Goal: Task Accomplishment & Management: Use online tool/utility

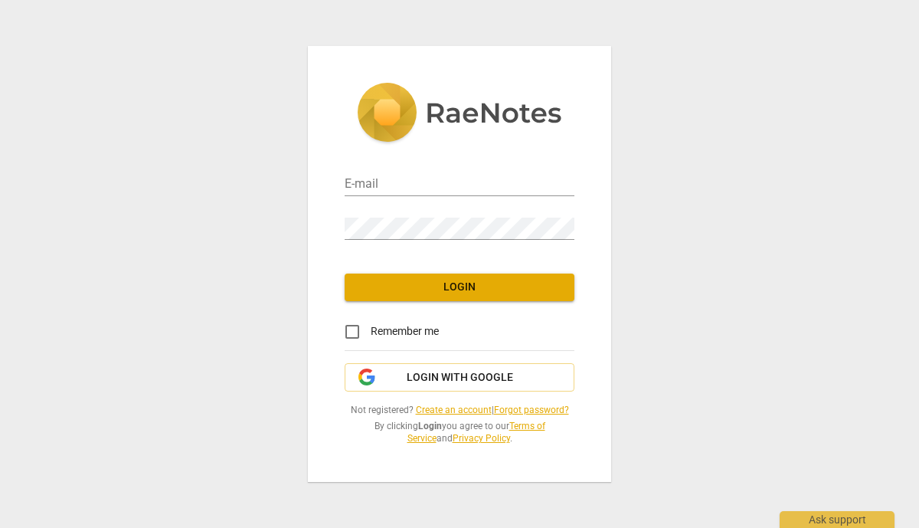
click at [385, 152] on link at bounding box center [460, 119] width 230 height 72
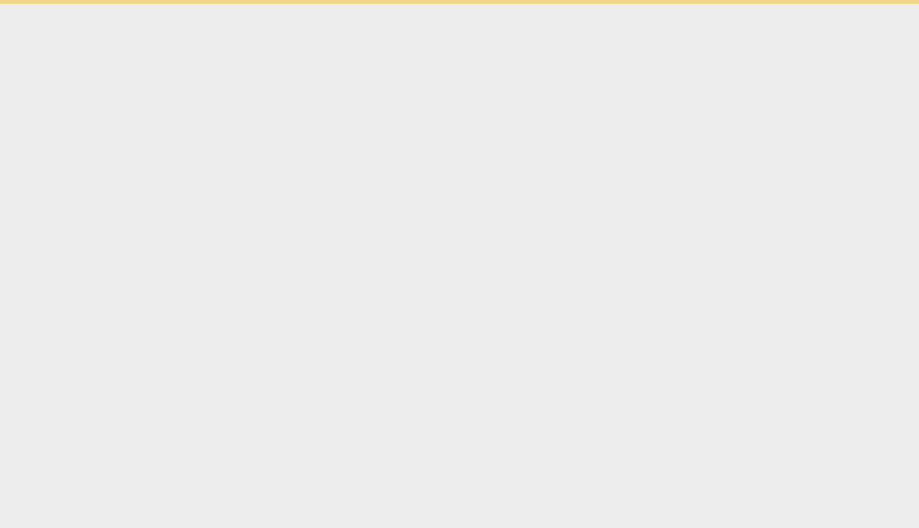
click at [385, 4] on html "Ask support" at bounding box center [459, 2] width 919 height 4
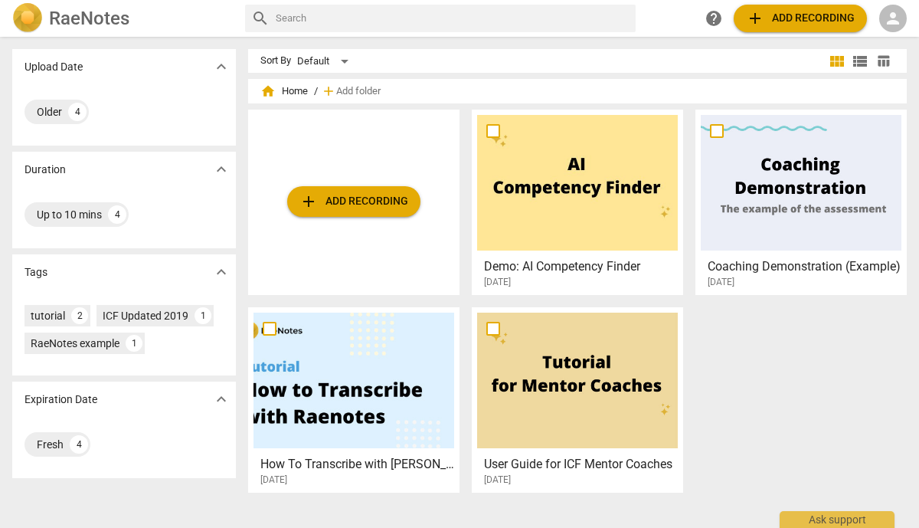
click at [893, 12] on span "person" at bounding box center [893, 18] width 18 height 18
click at [893, 12] on ul "Login" at bounding box center [879, 36] width 55 height 49
click at [882, 45] on li "Login" at bounding box center [879, 36] width 55 height 37
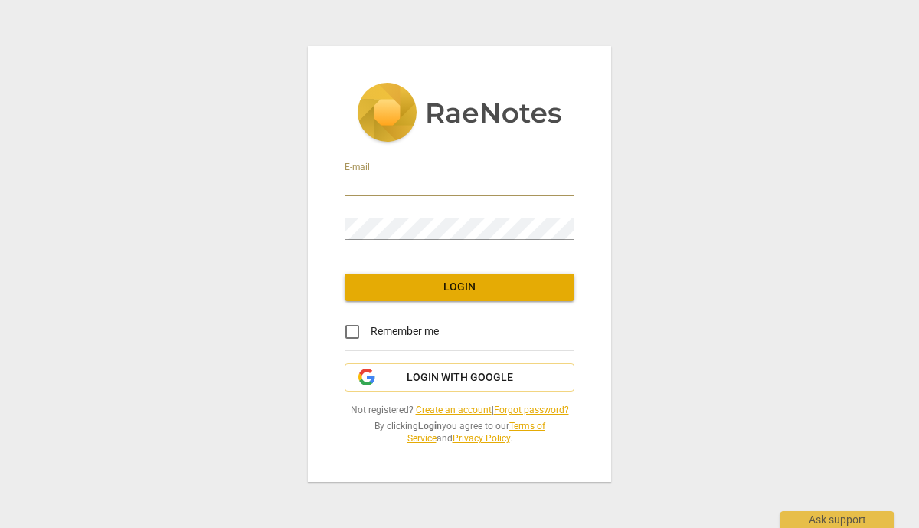
click at [482, 178] on input "email" at bounding box center [460, 185] width 230 height 22
type input "[EMAIL_ADDRESS][DOMAIN_NAME]"
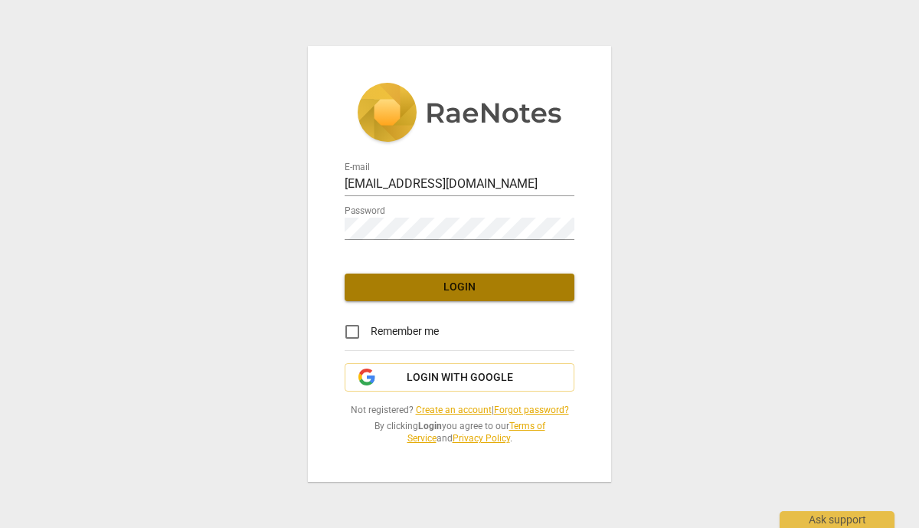
click at [473, 284] on span "Login" at bounding box center [459, 287] width 205 height 15
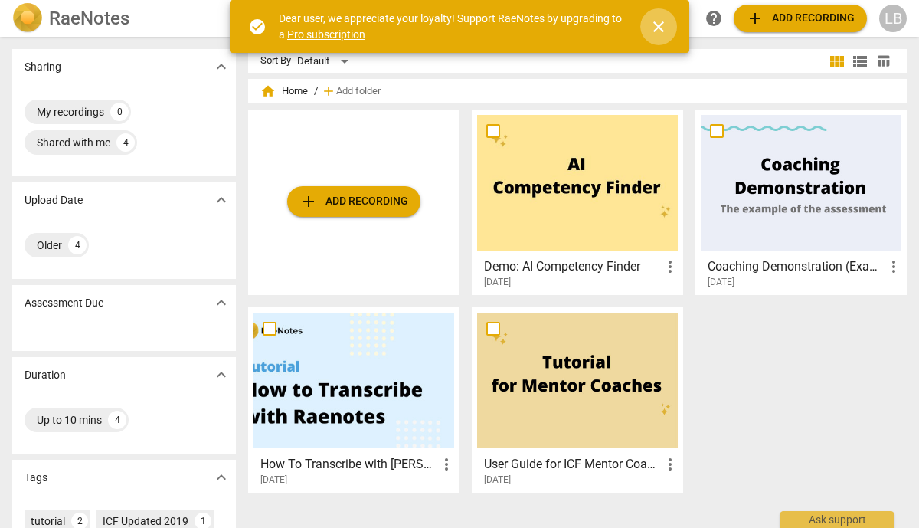
click at [658, 25] on span "close" at bounding box center [658, 27] width 18 height 18
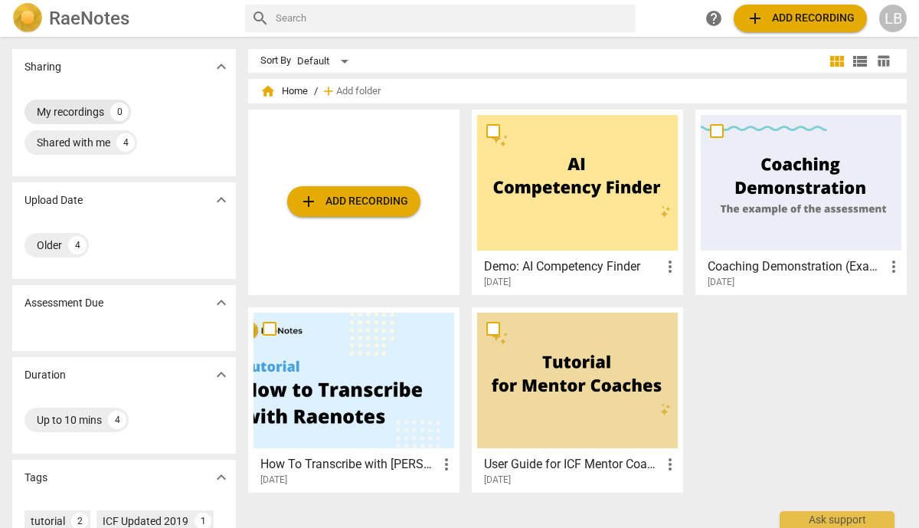
click at [74, 111] on div "My recordings" at bounding box center [70, 111] width 67 height 15
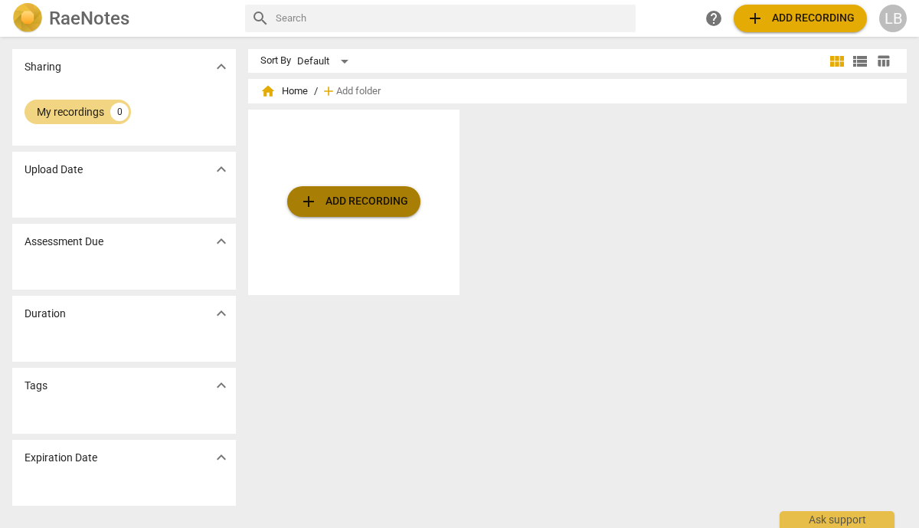
click at [322, 204] on span "add Add recording" at bounding box center [353, 201] width 109 height 18
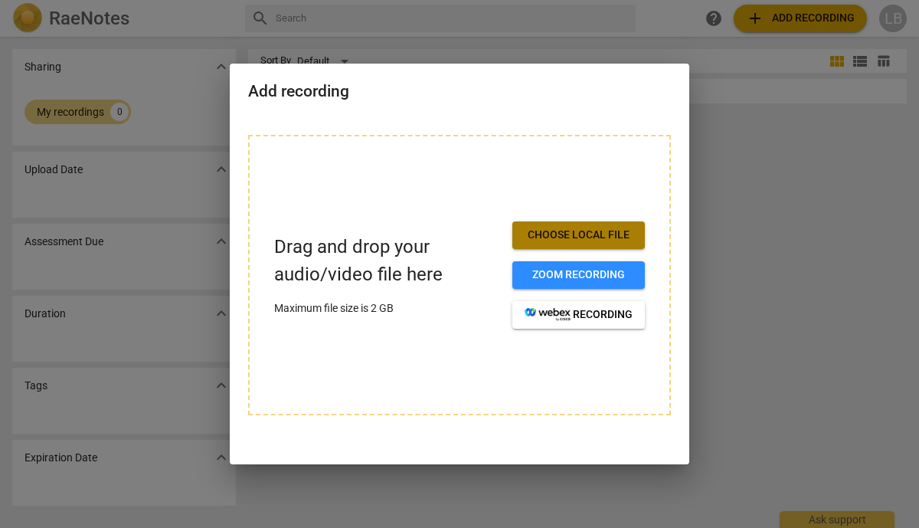
click at [586, 237] on span "Choose local file" at bounding box center [579, 234] width 108 height 15
click at [529, 235] on span "Choose local file" at bounding box center [579, 234] width 108 height 15
click at [557, 231] on span "Choose local file" at bounding box center [579, 234] width 108 height 15
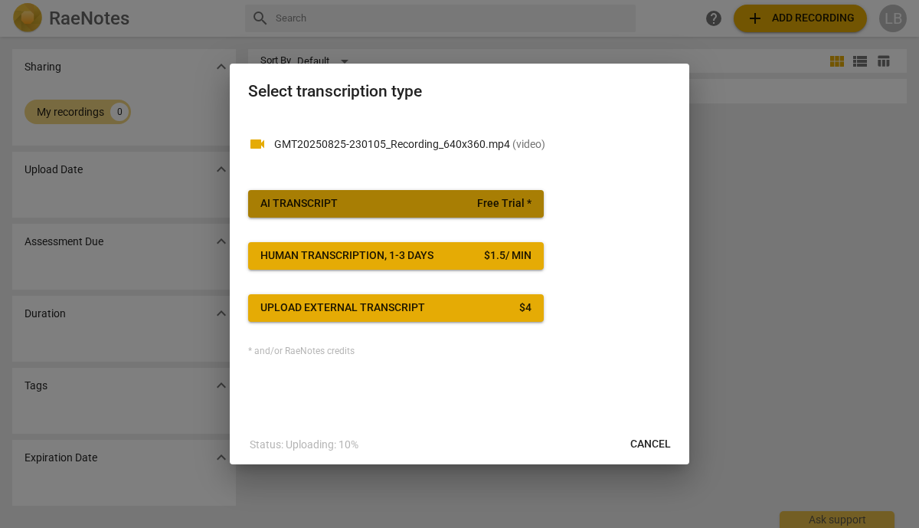
click at [512, 208] on span "Free Trial *" at bounding box center [504, 203] width 54 height 15
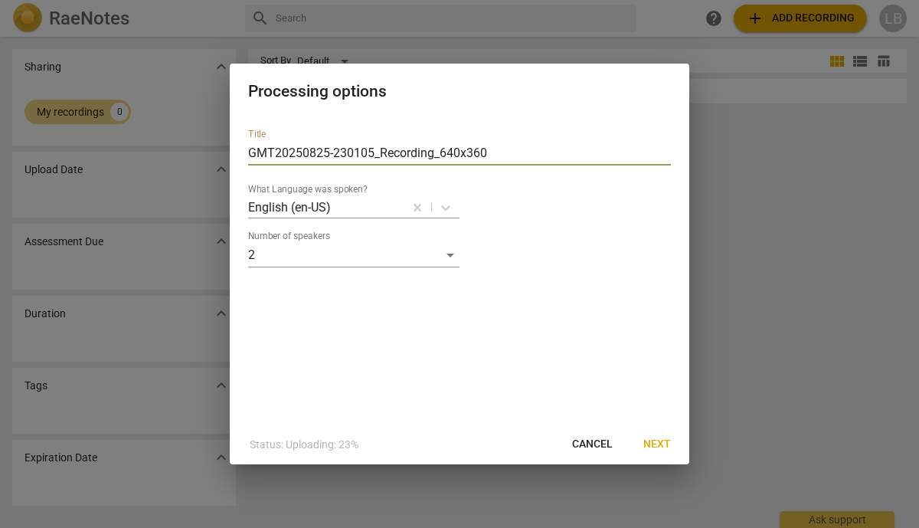
drag, startPoint x: 502, startPoint y: 150, endPoint x: 249, endPoint y: 155, distance: 252.8
click at [249, 152] on input "GMT20250825-230105_Recording_640x360" at bounding box center [459, 153] width 423 height 25
type input "[DATE] mtg with [PERSON_NAME]"
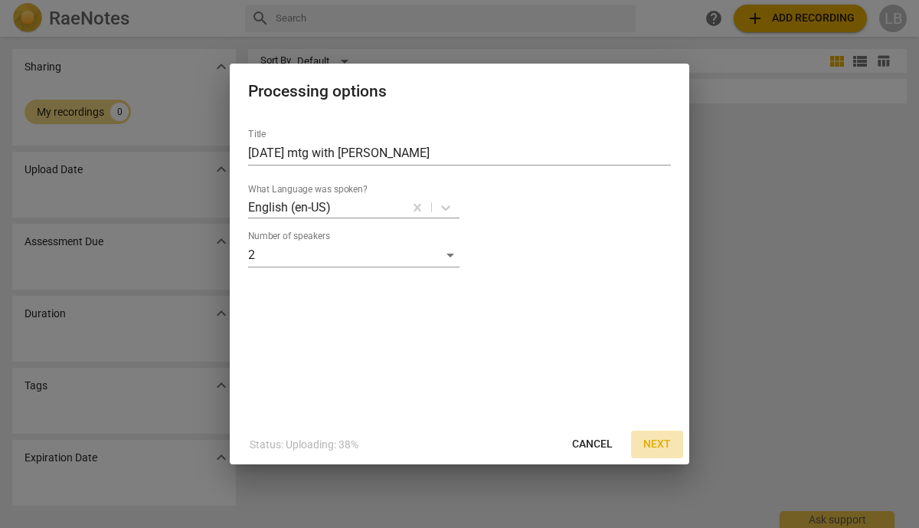
click at [650, 443] on span "Next" at bounding box center [657, 444] width 28 height 15
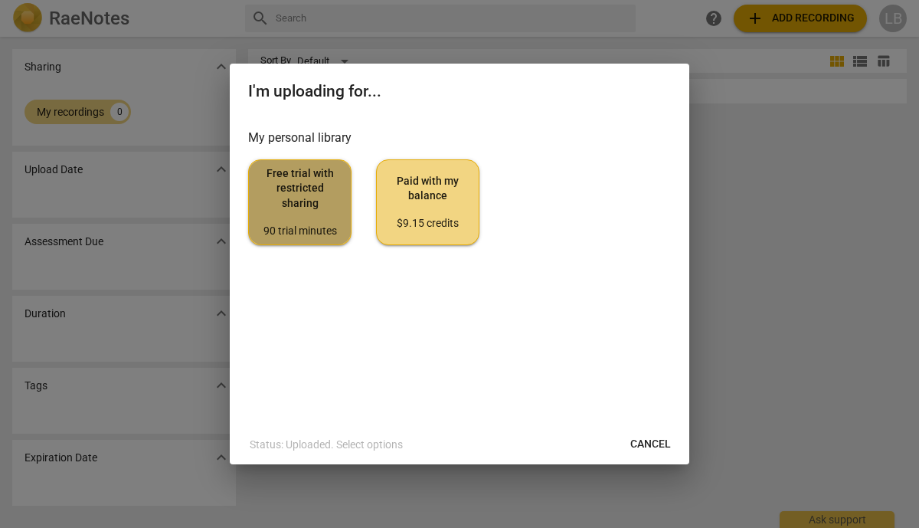
click at [291, 190] on span "Free trial with restricted sharing 90 trial minutes" at bounding box center [299, 202] width 77 height 72
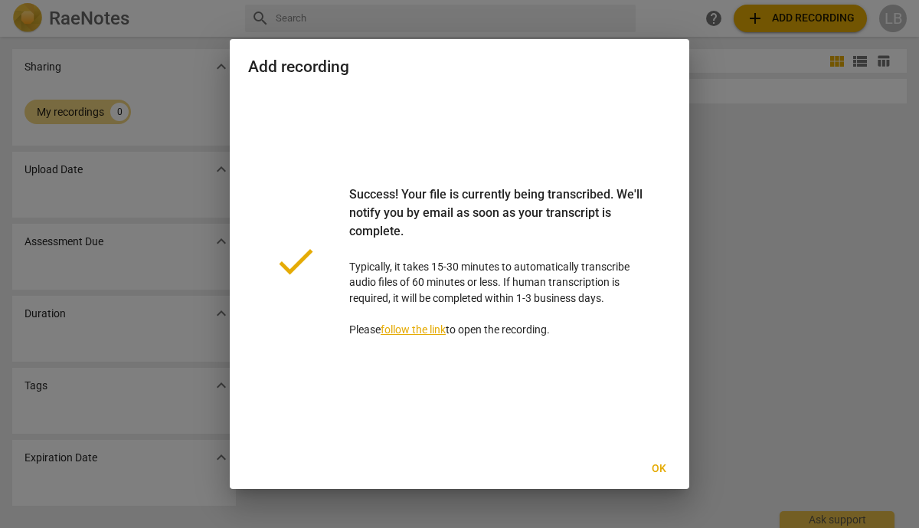
click at [415, 324] on link "follow the link" at bounding box center [413, 329] width 65 height 12
